Goal: Find specific page/section: Find specific page/section

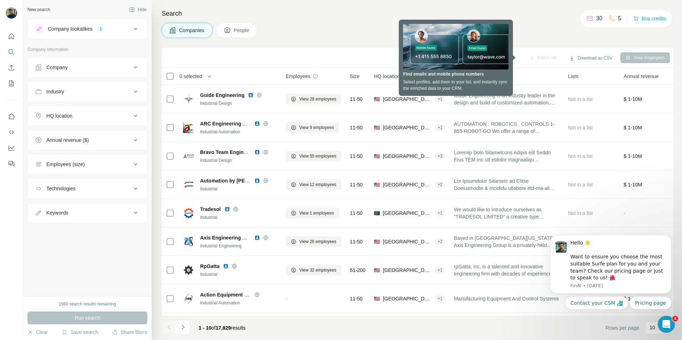
click at [541, 6] on div "Search Companies People Sync to Pipedrive Add to list Download as CSV View empl…" at bounding box center [417, 170] width 530 height 340
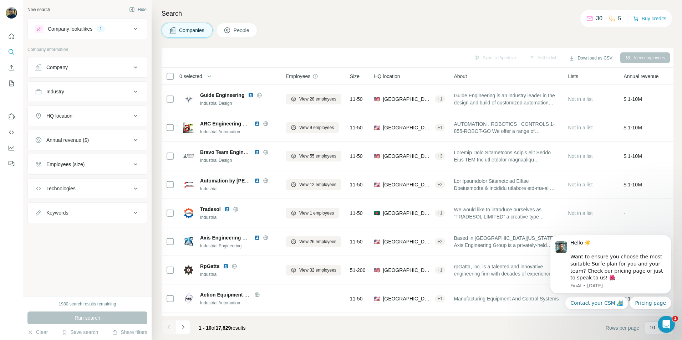
click at [400, 76] on span "HQ location" at bounding box center [387, 76] width 26 height 7
click at [387, 77] on span "HQ location" at bounding box center [387, 76] width 26 height 7
click at [424, 77] on div "HQ location" at bounding box center [409, 76] width 71 height 8
click at [12, 39] on icon "Quick start" at bounding box center [11, 36] width 7 height 7
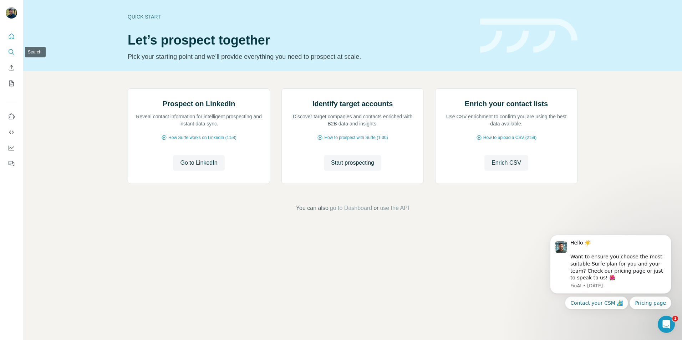
click at [8, 50] on icon "Search" at bounding box center [11, 51] width 7 height 7
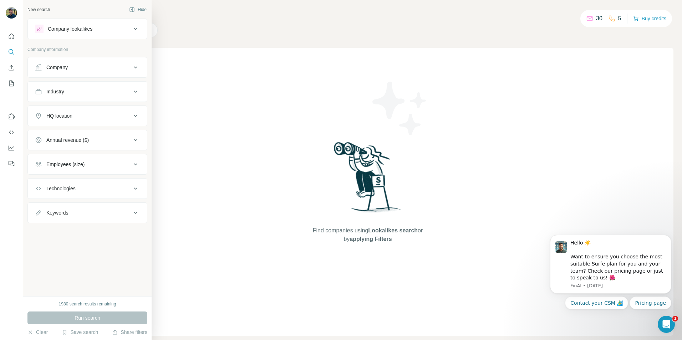
click at [65, 66] on div "Company" at bounding box center [56, 67] width 21 height 7
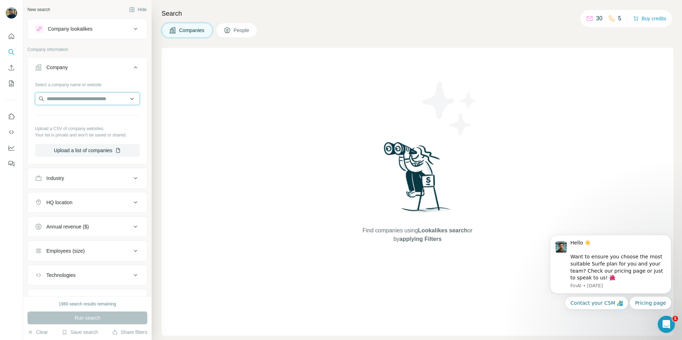
click at [87, 99] on input "text" at bounding box center [87, 98] width 105 height 13
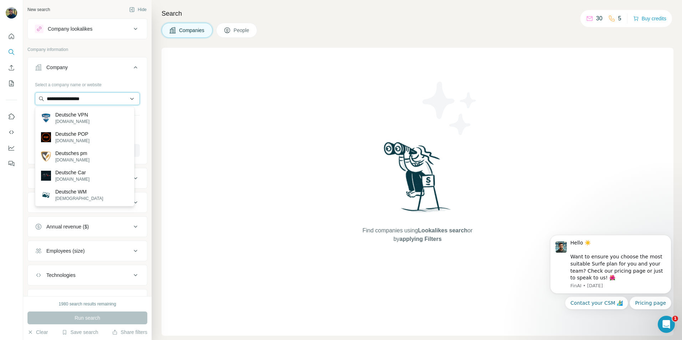
type input "**********"
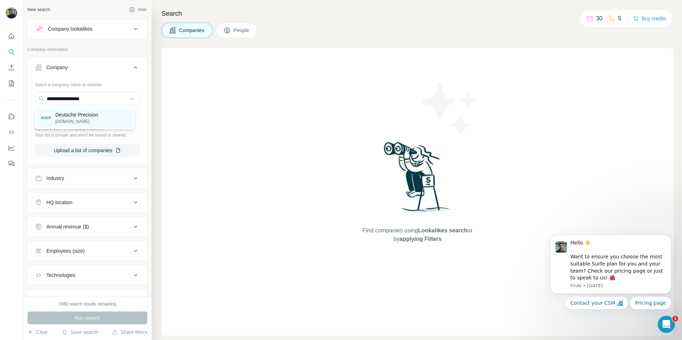
click at [89, 119] on p "[DOMAIN_NAME]" at bounding box center [76, 121] width 43 height 6
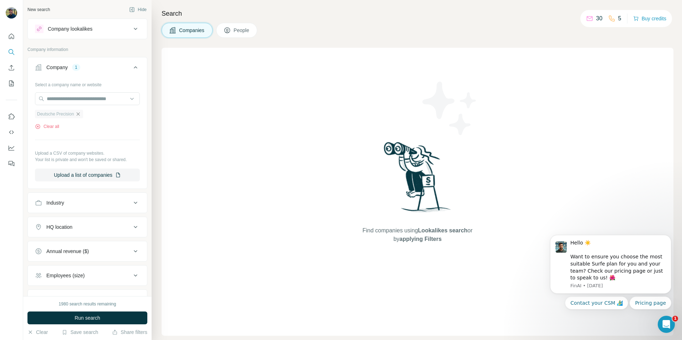
click at [80, 113] on icon "button" at bounding box center [78, 114] width 6 height 6
